Goal: Participate in discussion

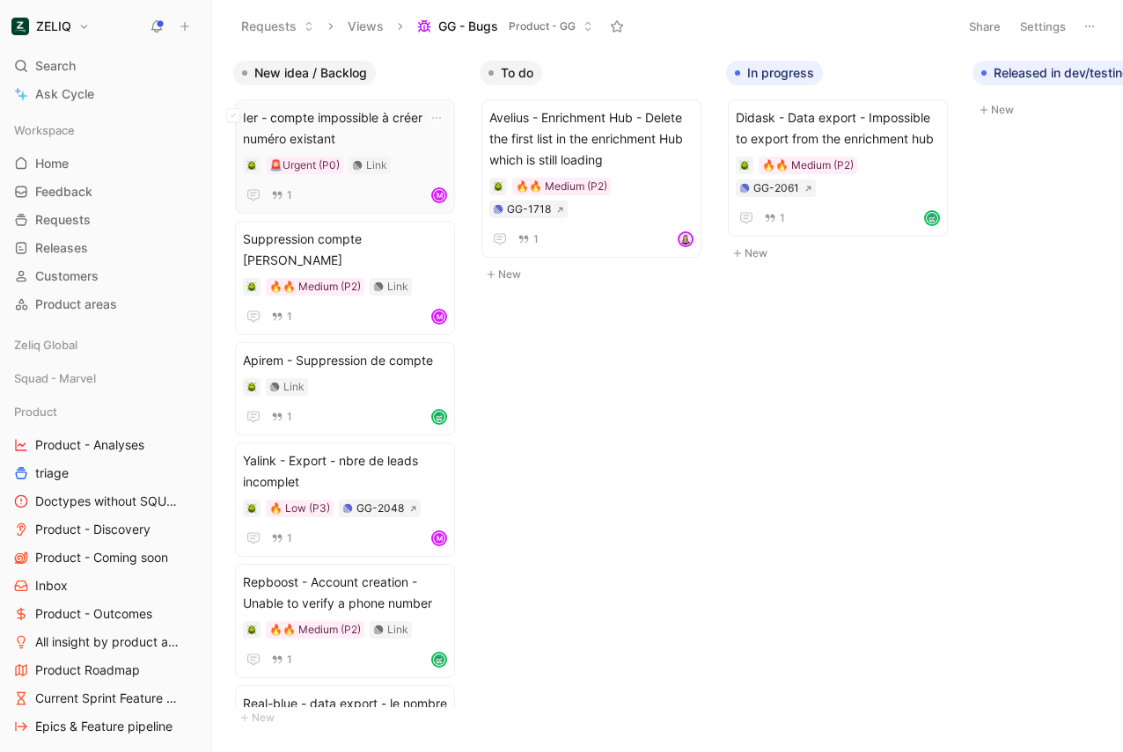
click at [296, 121] on span "Ier - compte impossible à créer car numéro existant" at bounding box center [345, 128] width 204 height 42
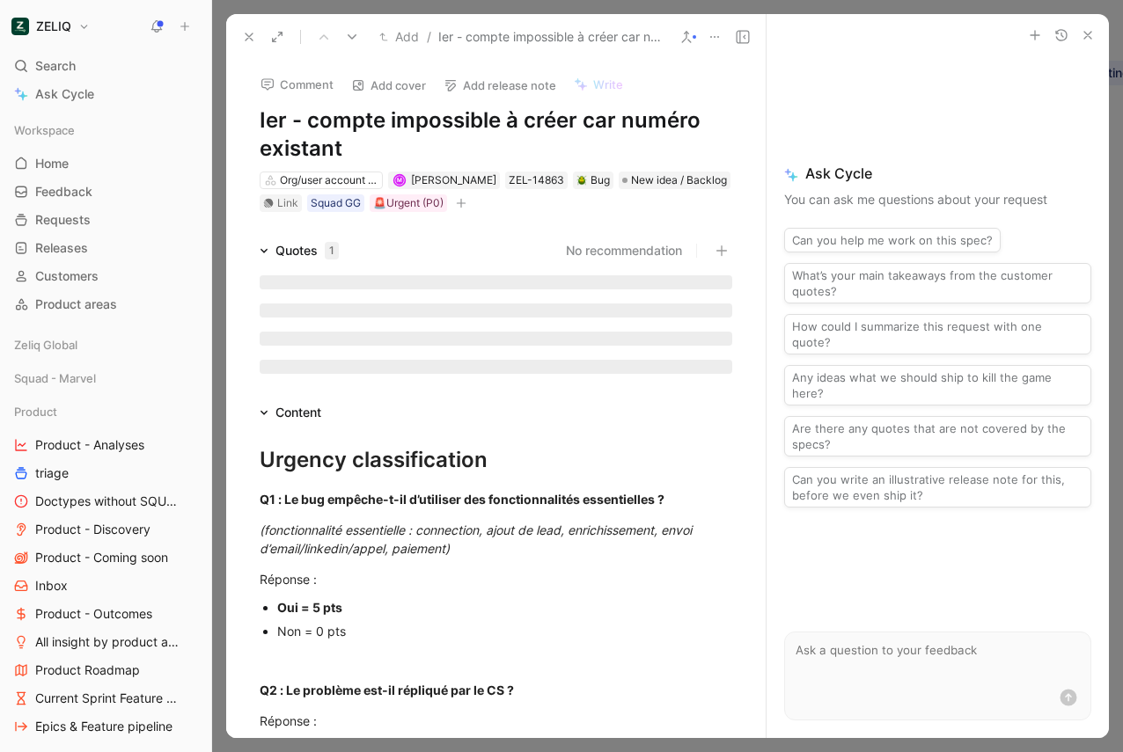
click at [1091, 38] on icon "button" at bounding box center [1087, 35] width 14 height 14
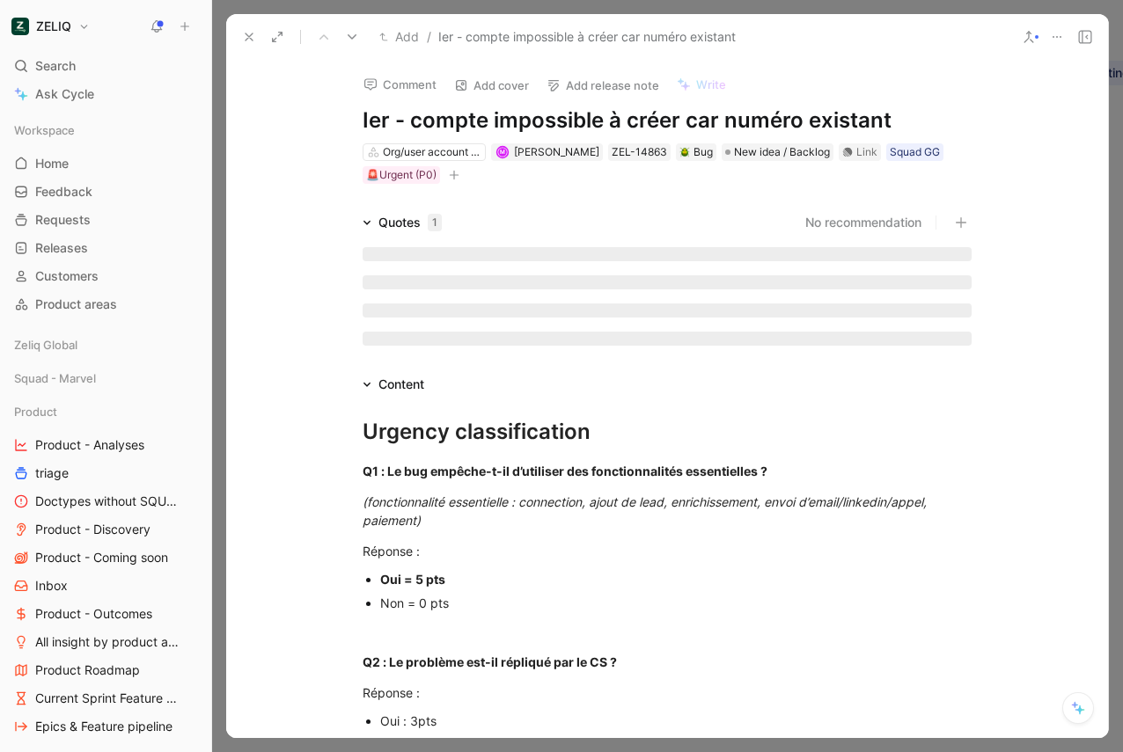
click at [1088, 40] on icon at bounding box center [1085, 37] width 14 height 14
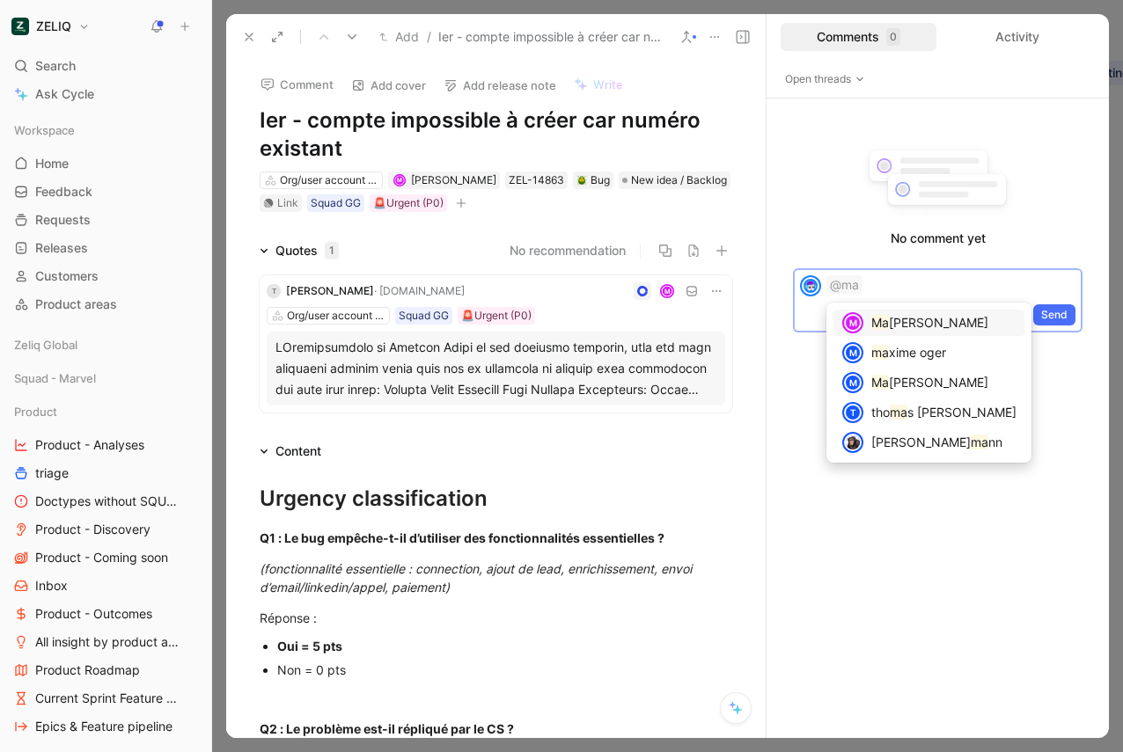
click at [887, 320] on mark "Ma" at bounding box center [880, 322] width 18 height 15
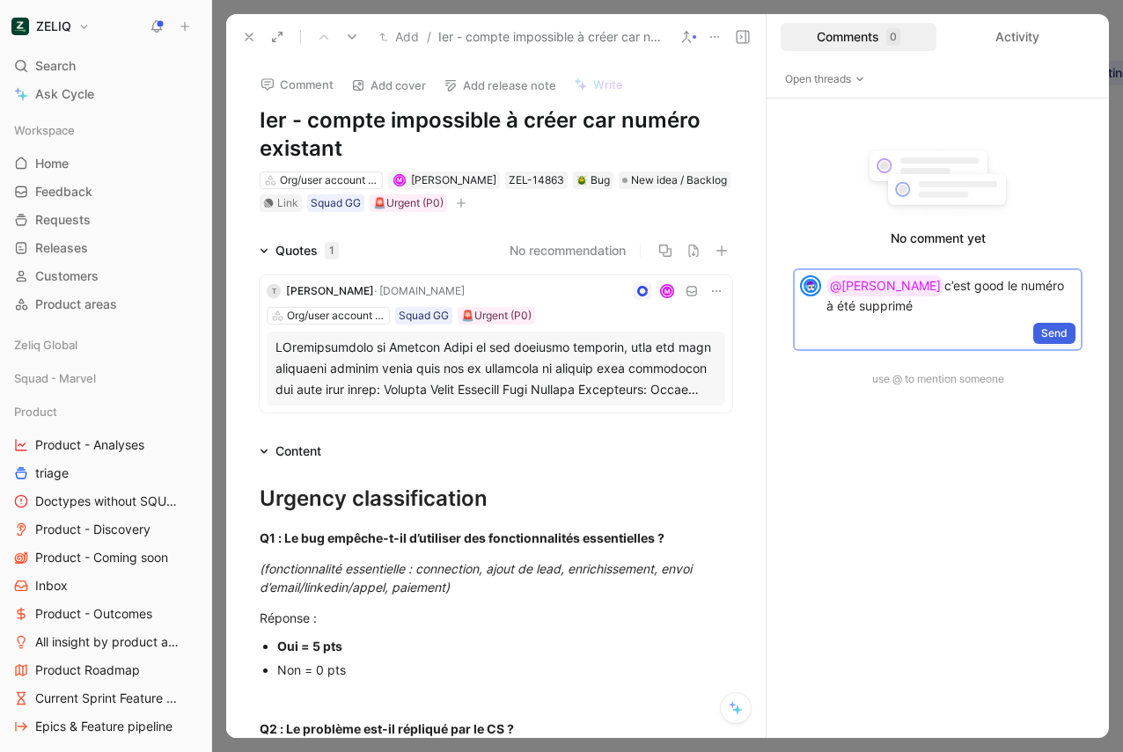
click at [1044, 326] on span "Send" at bounding box center [1054, 334] width 26 height 18
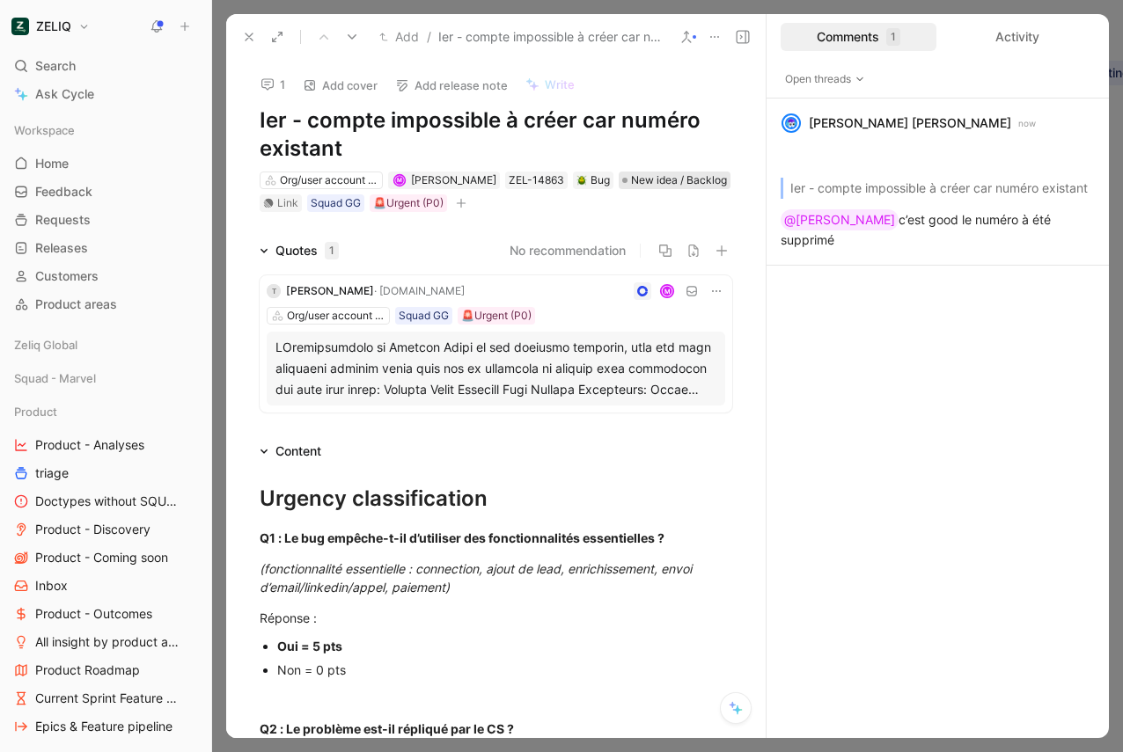
click at [653, 183] on span "New idea / Backlog" at bounding box center [679, 181] width 96 height 18
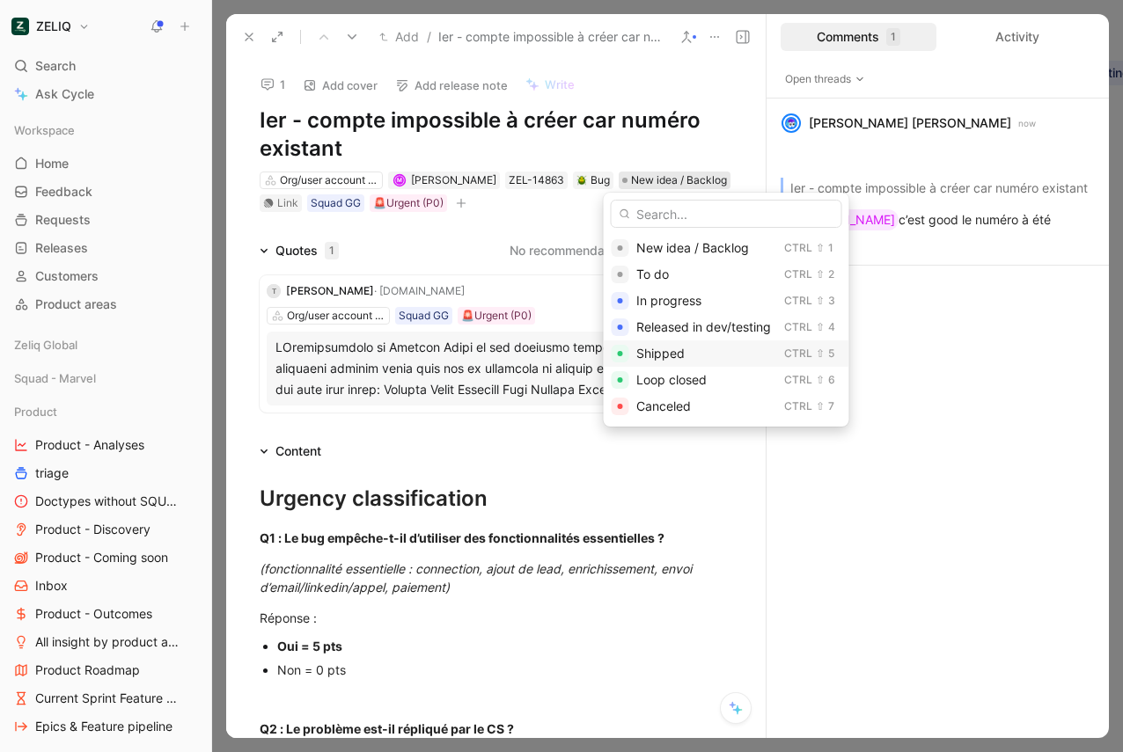
click at [665, 362] on div "Shipped" at bounding box center [706, 353] width 141 height 21
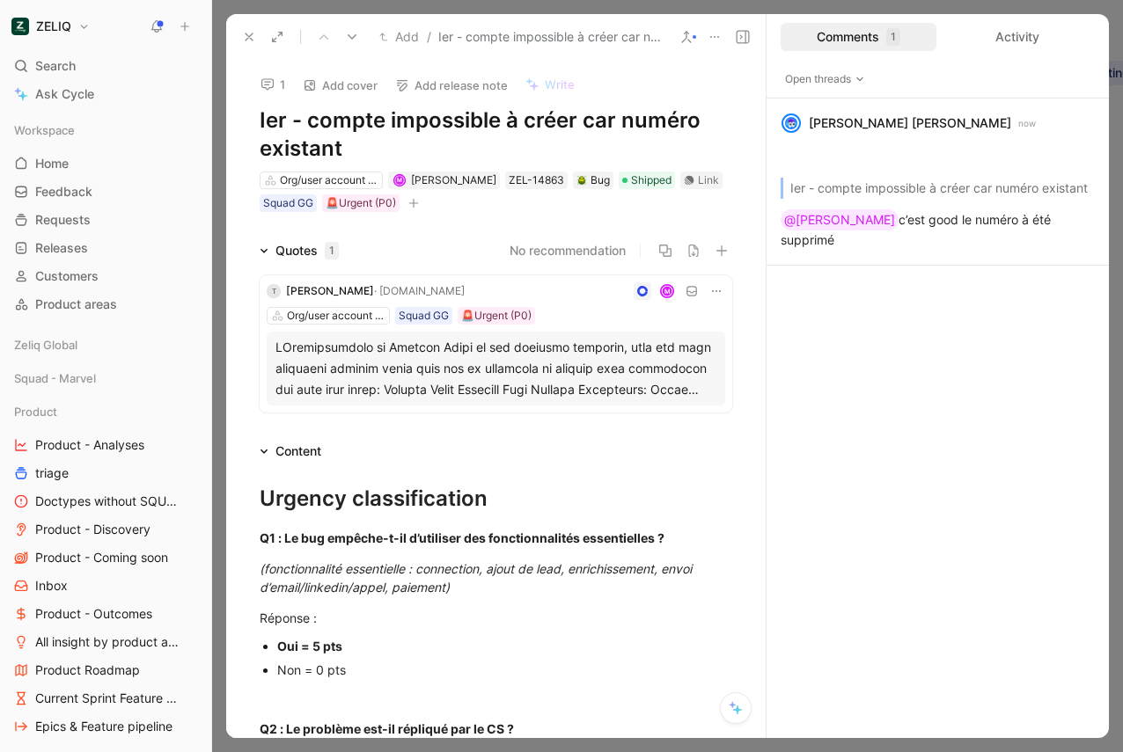
click at [253, 36] on icon at bounding box center [249, 37] width 14 height 14
